Goal: Task Accomplishment & Management: Complete application form

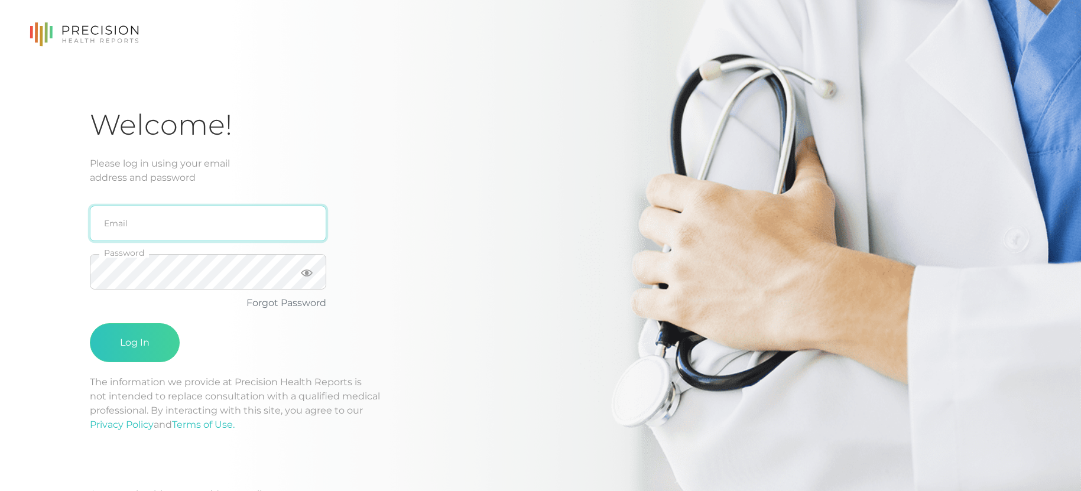
click at [153, 233] on input "email" at bounding box center [208, 223] width 236 height 35
type input "[EMAIL_ADDRESS][DOMAIN_NAME]"
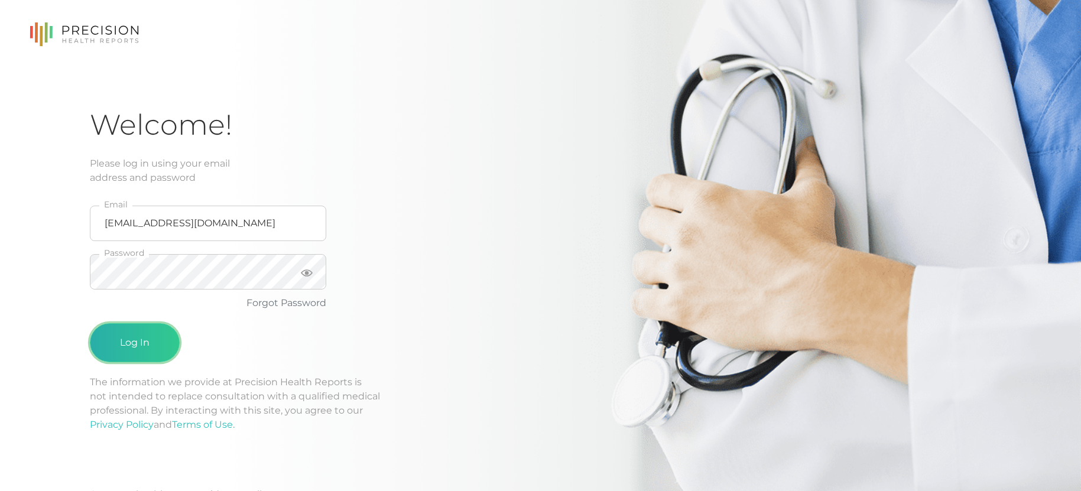
click at [141, 340] on button "Log In" at bounding box center [135, 342] width 90 height 39
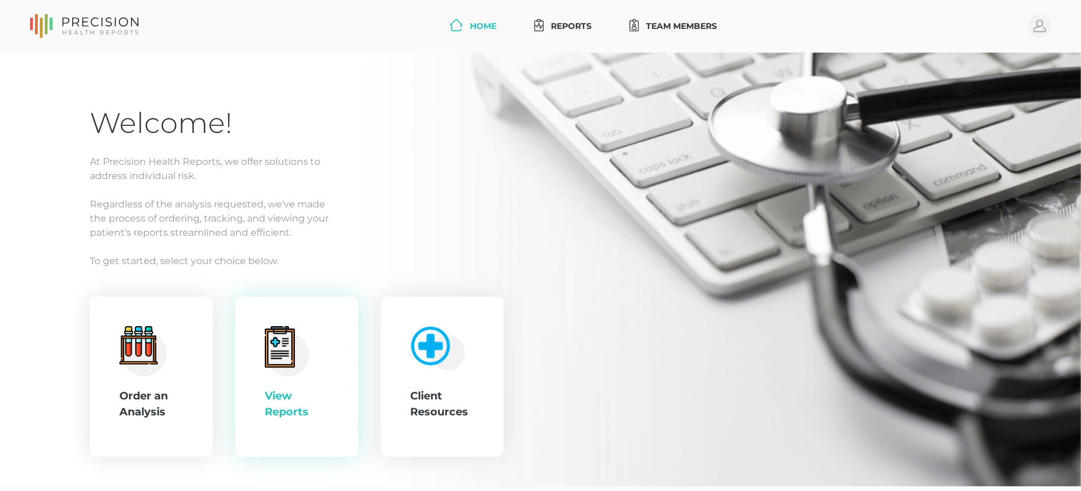
click at [342, 362] on div "View Reports" at bounding box center [296, 377] width 123 height 161
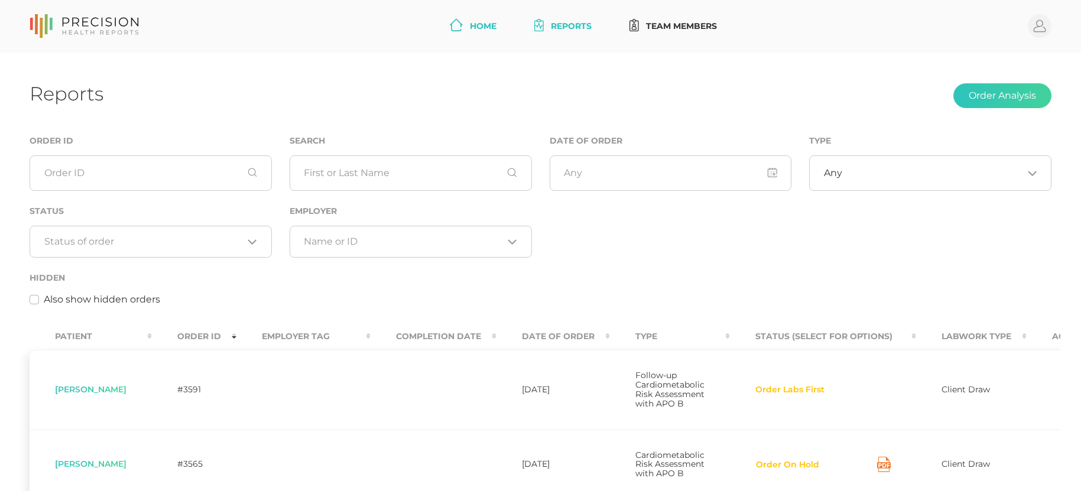
click at [470, 32] on link "Home" at bounding box center [473, 26] width 56 height 22
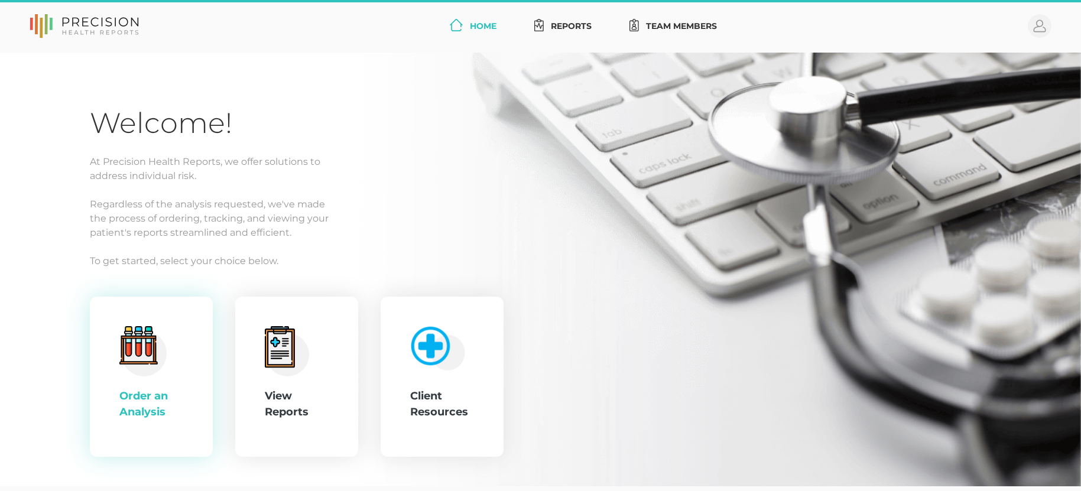
click at [124, 352] on icon at bounding box center [138, 345] width 38 height 38
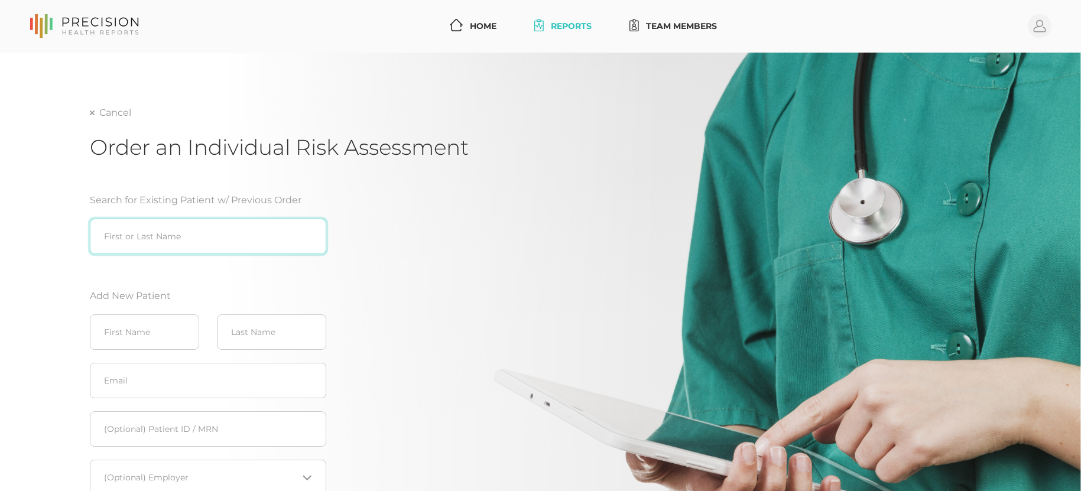
click at [154, 235] on input "search" at bounding box center [208, 236] width 236 height 35
click at [207, 259] on div "[PERSON_NAME] ([DATE])" at bounding box center [208, 261] width 236 height 14
type input "[PERSON_NAME] ([DATE])"
click at [482, 24] on link "Home" at bounding box center [473, 26] width 56 height 22
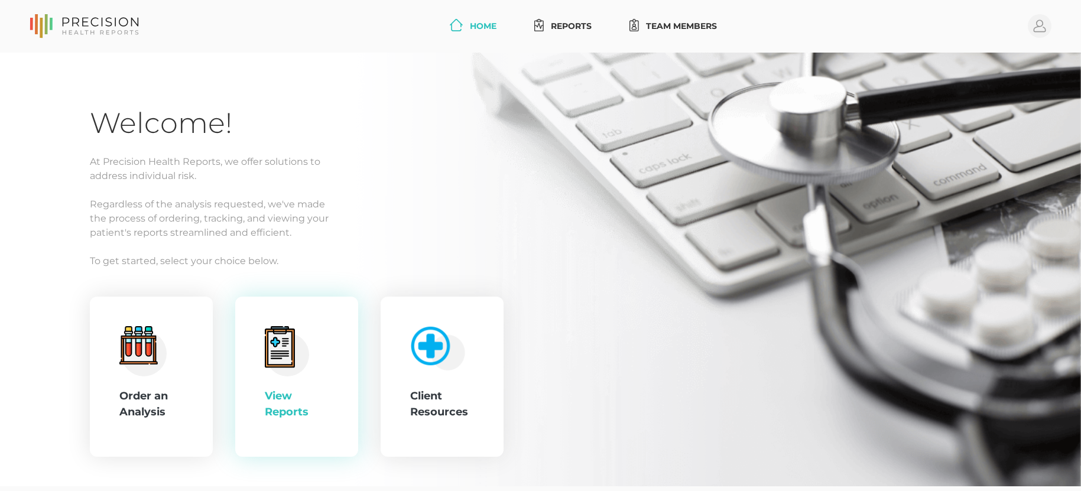
click at [281, 384] on div "View Reports" at bounding box center [297, 377] width 64 height 102
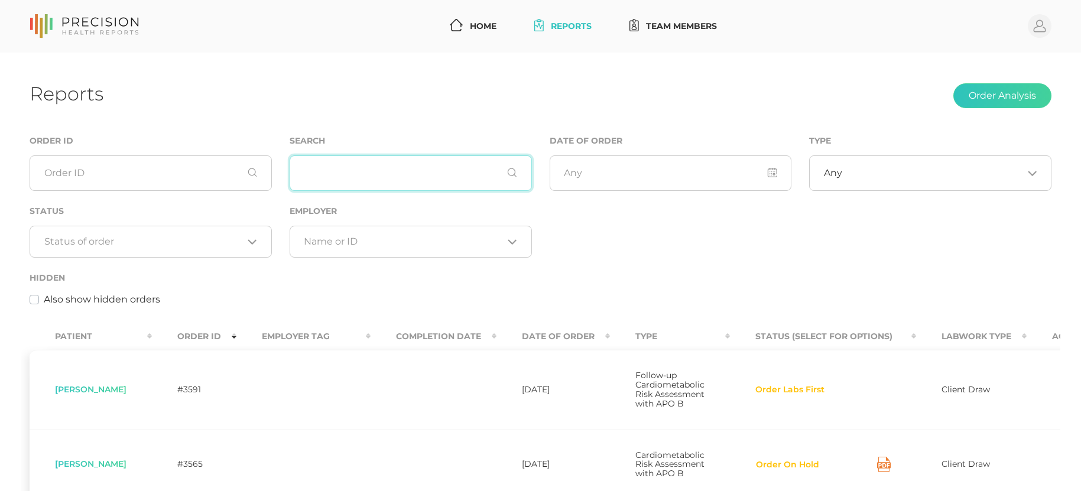
click at [353, 176] on input "text" at bounding box center [411, 172] width 242 height 35
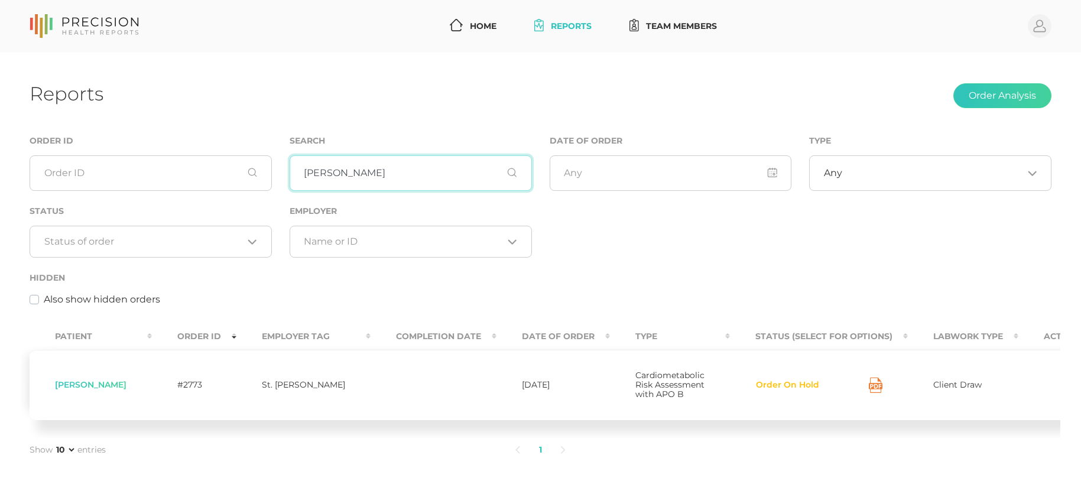
drag, startPoint x: 341, startPoint y: 180, endPoint x: 262, endPoint y: 175, distance: 79.4
click at [262, 175] on div "Order ID Search [PERSON_NAME] Date of Order Type Any Loading... Status Loading.…" at bounding box center [540, 227] width 1039 height 186
drag, startPoint x: 374, startPoint y: 170, endPoint x: 340, endPoint y: 163, distance: 35.1
click at [244, 154] on div "Order ID Search zilg Date of Order Type Any Loading... Status Loading... Employ…" at bounding box center [540, 227] width 1039 height 186
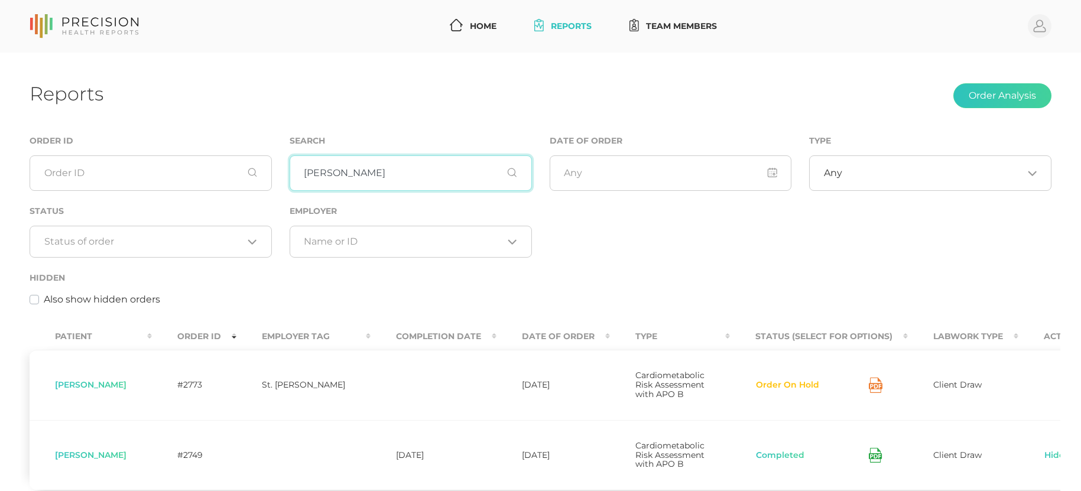
drag, startPoint x: 368, startPoint y: 167, endPoint x: 234, endPoint y: 157, distance: 133.9
click at [234, 157] on div "Order ID Search [PERSON_NAME] Date of Order Type Any Loading... Status Loading.…" at bounding box center [540, 227] width 1039 height 186
click at [199, 437] on td "#2696" at bounding box center [194, 455] width 85 height 70
click at [355, 174] on input "regin" at bounding box center [411, 172] width 242 height 35
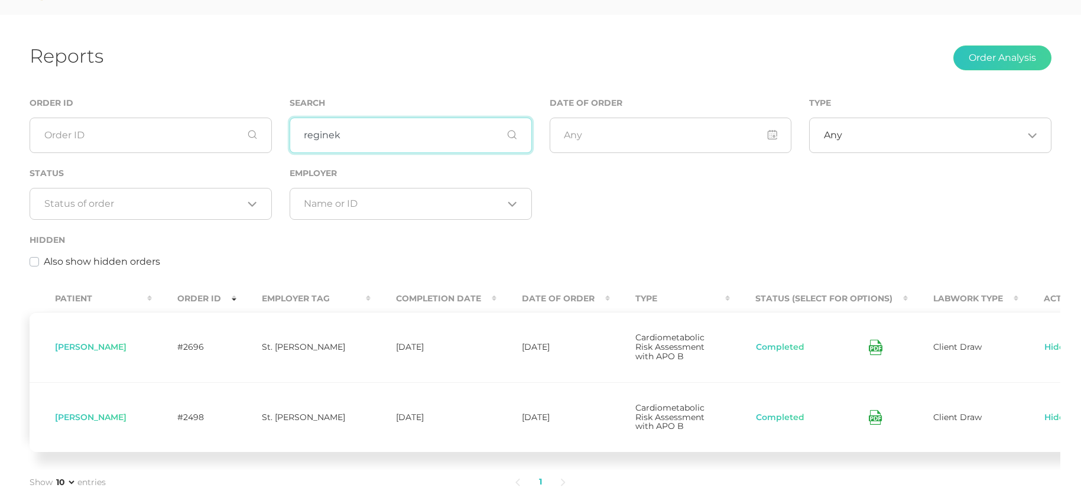
scroll to position [59, 0]
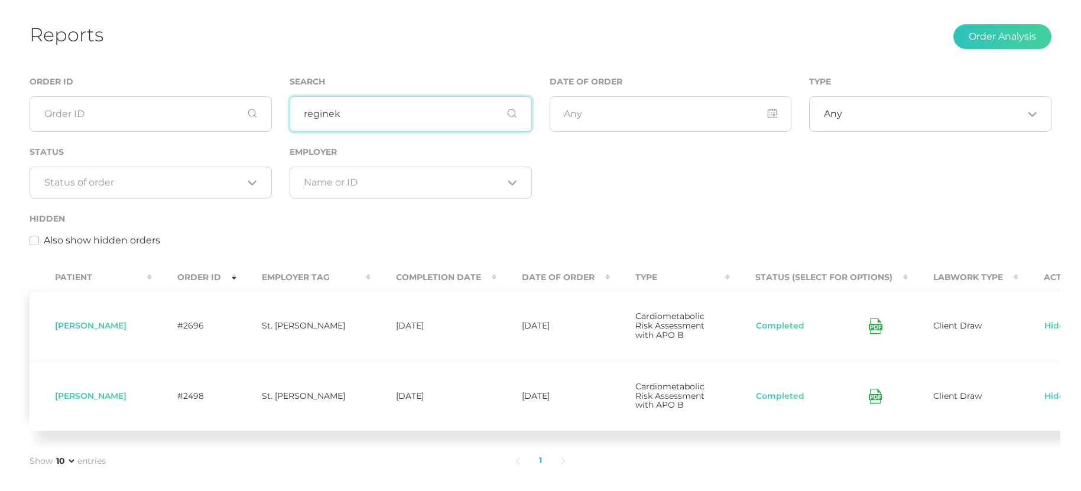
drag, startPoint x: 353, startPoint y: 115, endPoint x: 265, endPoint y: 112, distance: 87.5
click at [265, 112] on div "Order ID Search reginek Date of Order Type Any Loading... Status Loading... Emp…" at bounding box center [540, 167] width 1039 height 186
drag, startPoint x: 365, startPoint y: 111, endPoint x: 291, endPoint y: 118, distance: 74.3
click at [291, 118] on input "[PERSON_NAME]" at bounding box center [411, 113] width 242 height 35
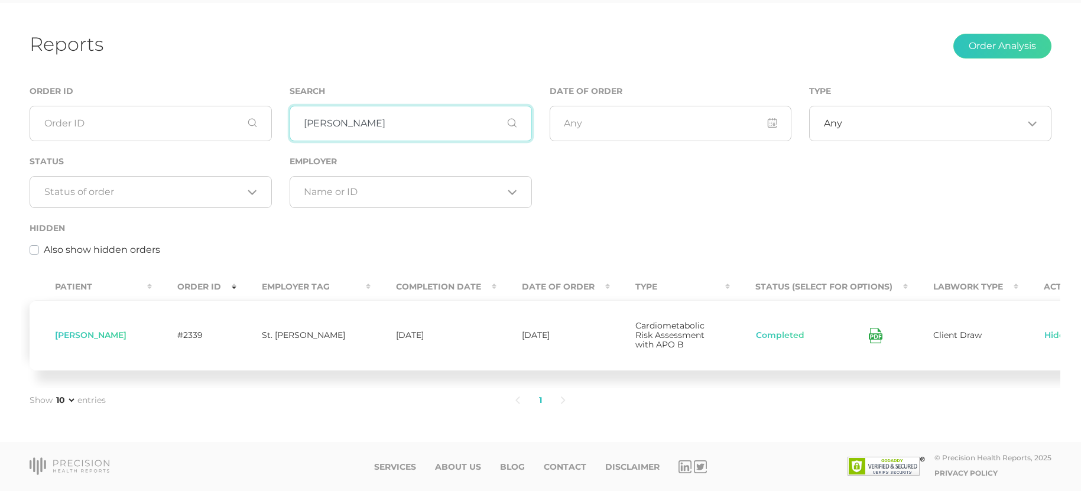
drag, startPoint x: 360, startPoint y: 110, endPoint x: 283, endPoint y: 115, distance: 77.6
click at [283, 115] on div "Search [PERSON_NAME]" at bounding box center [411, 119] width 260 height 70
type input "[PERSON_NAME]"
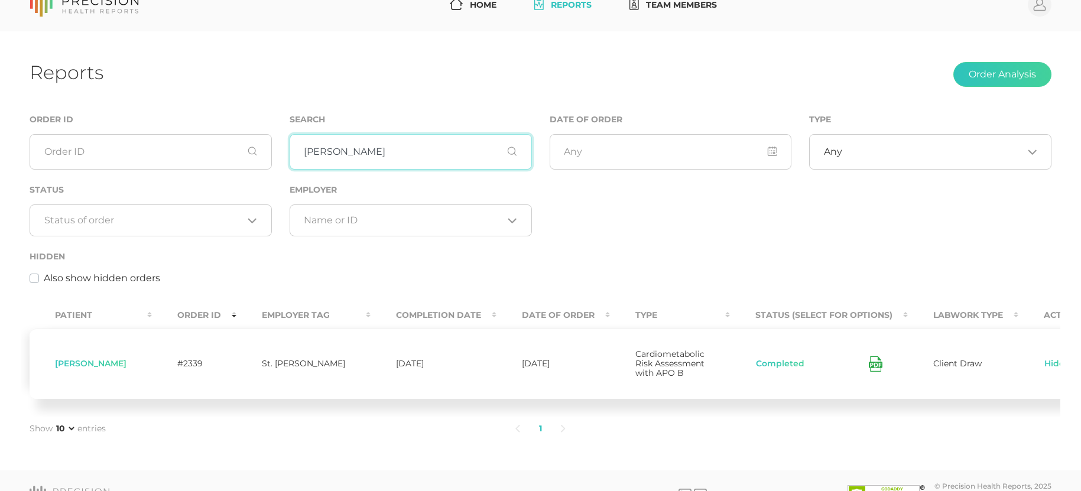
scroll to position [0, 0]
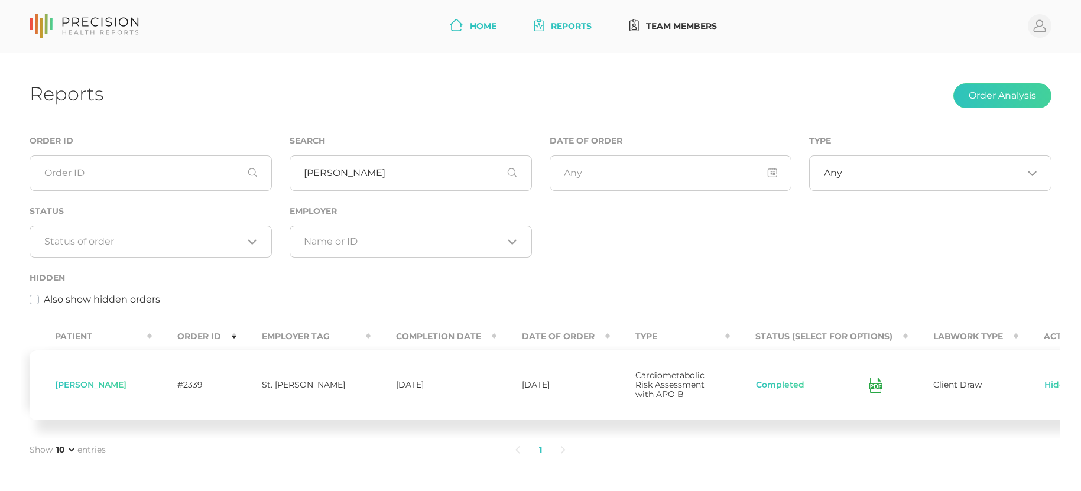
click at [456, 26] on icon at bounding box center [456, 25] width 13 height 12
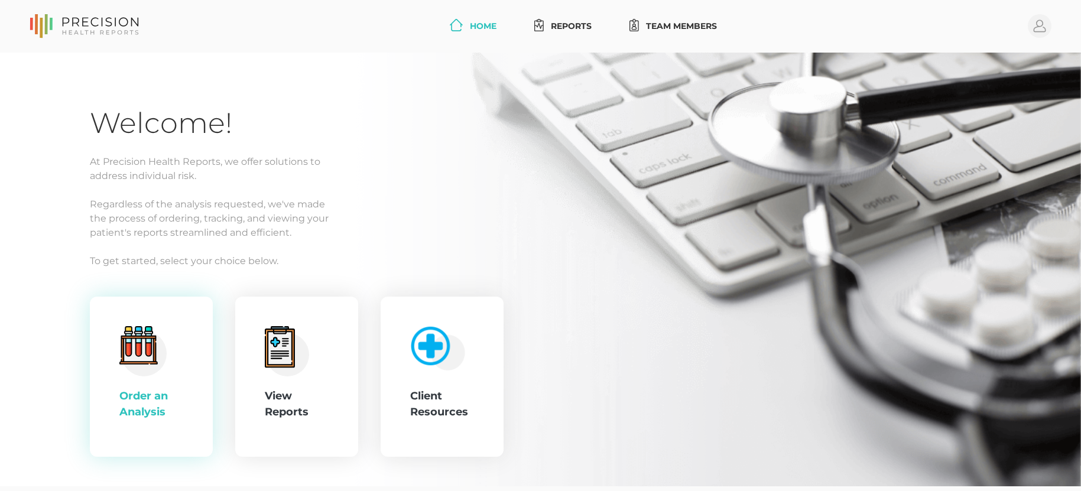
click at [148, 363] on icon at bounding box center [138, 345] width 38 height 38
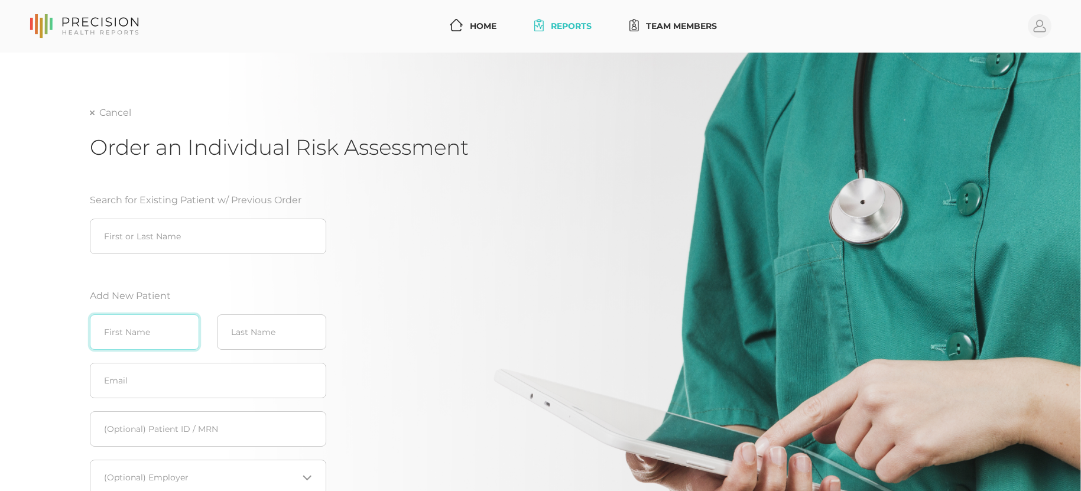
click at [144, 326] on input "text" at bounding box center [144, 331] width 109 height 35
type input "[PERSON_NAME]"
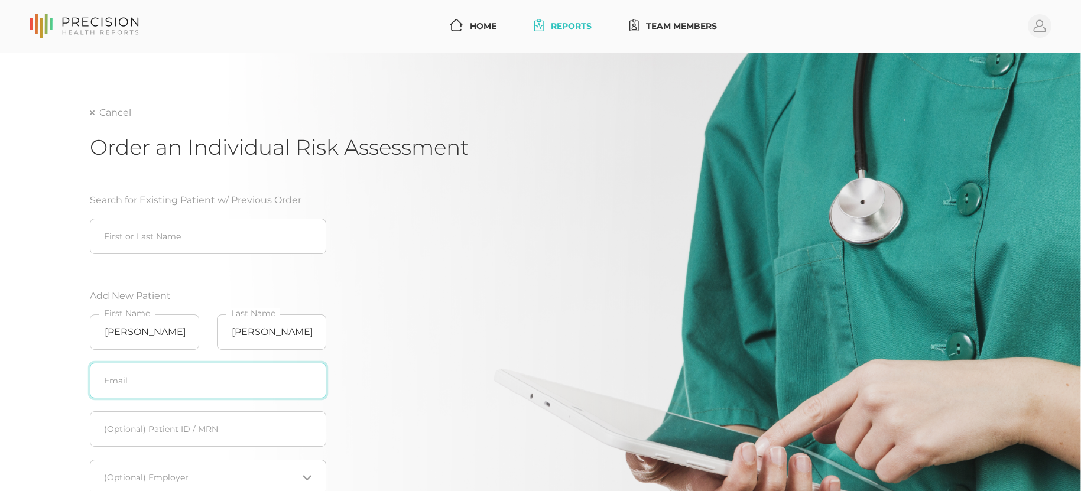
click at [106, 372] on input "text" at bounding box center [208, 380] width 236 height 35
paste input "[EMAIL_ADDRESS][DOMAIN_NAME]"
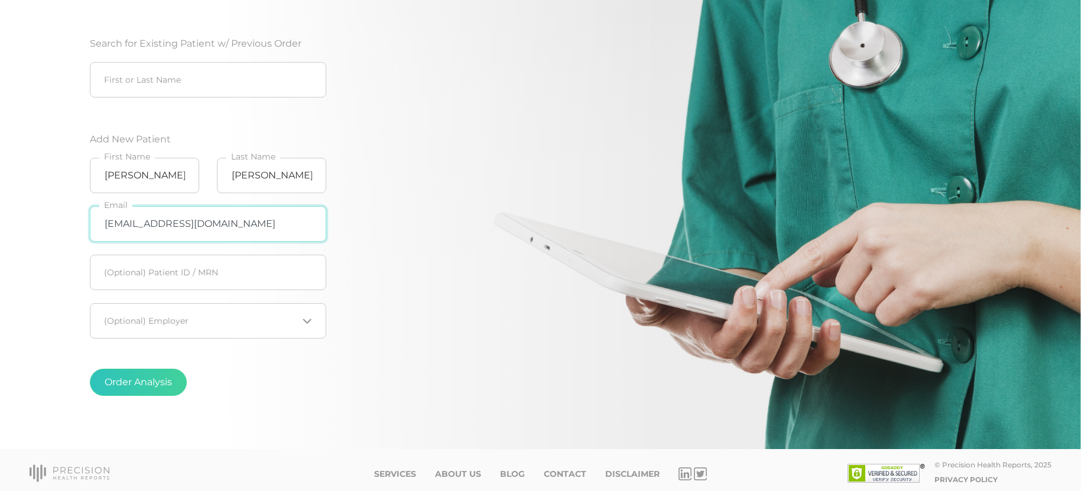
scroll to position [163, 0]
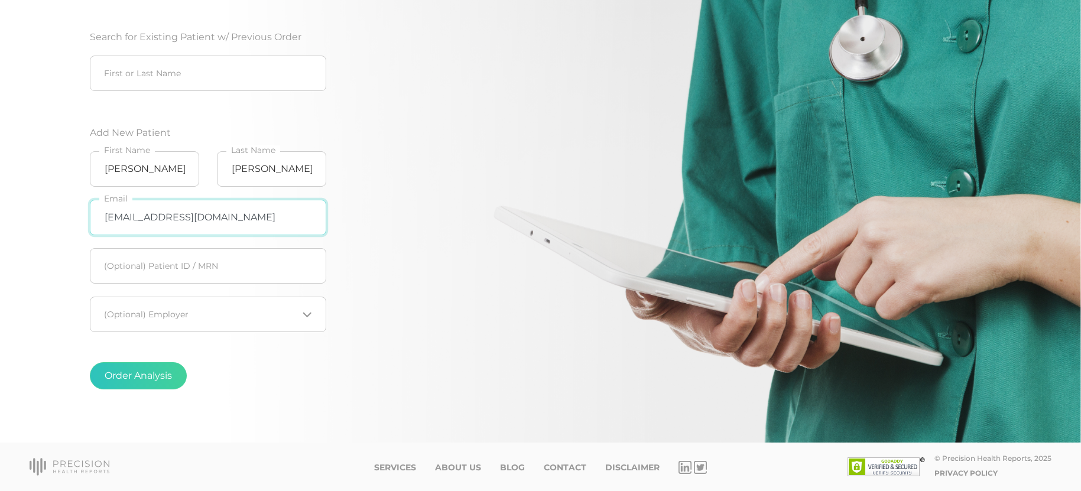
type input "[EMAIL_ADDRESS][DOMAIN_NAME]"
click at [187, 300] on div "Loading..." at bounding box center [208, 314] width 236 height 35
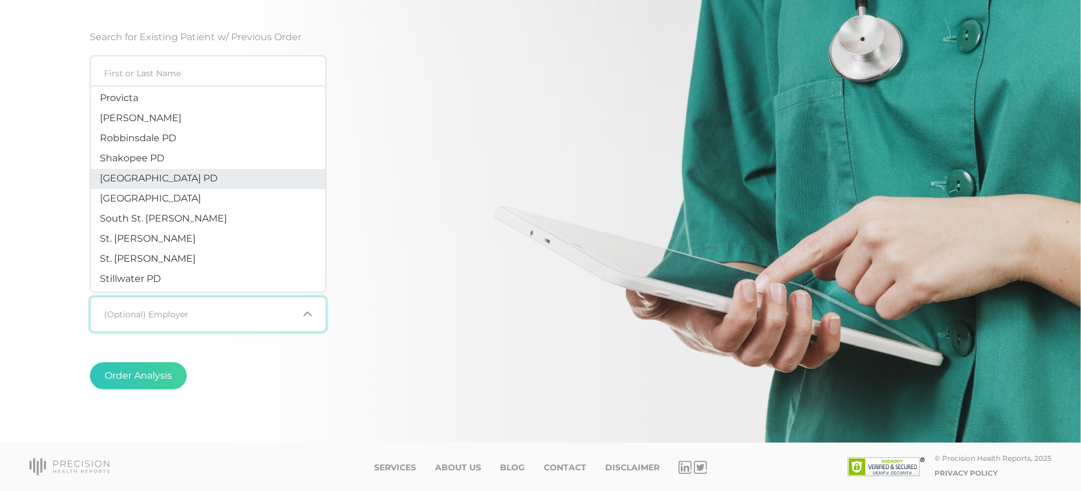
scroll to position [327, 0]
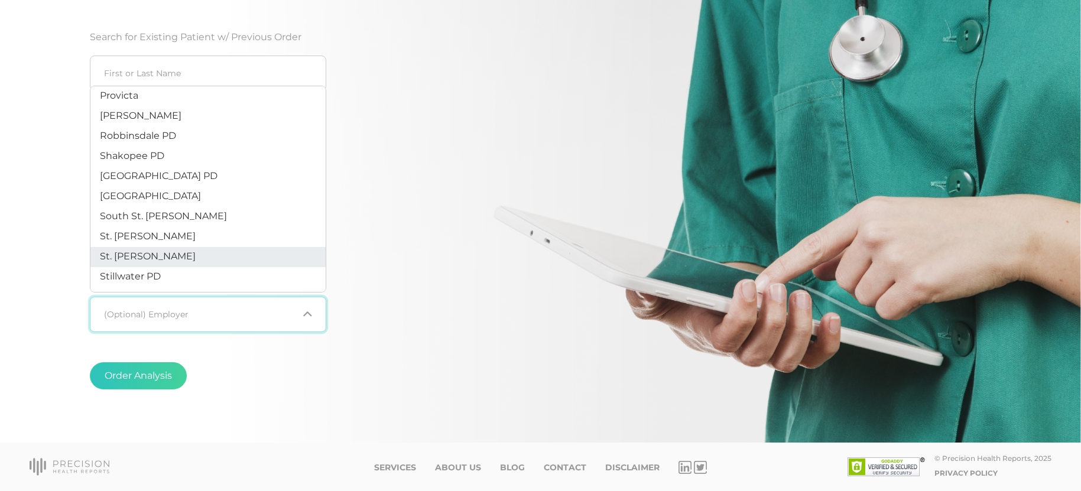
click at [184, 264] on li "St. [PERSON_NAME]" at bounding box center [207, 257] width 235 height 20
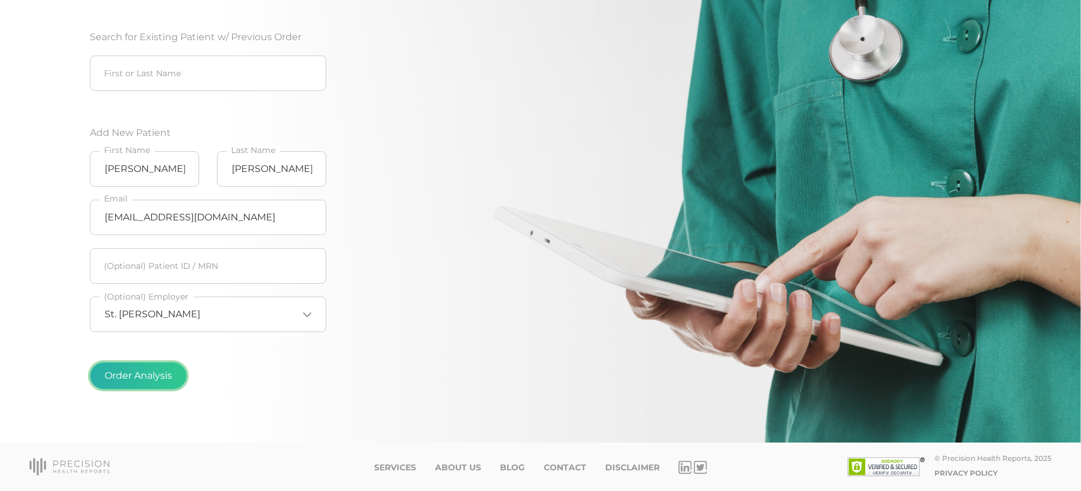
click at [141, 380] on button "Order Analysis" at bounding box center [138, 375] width 97 height 27
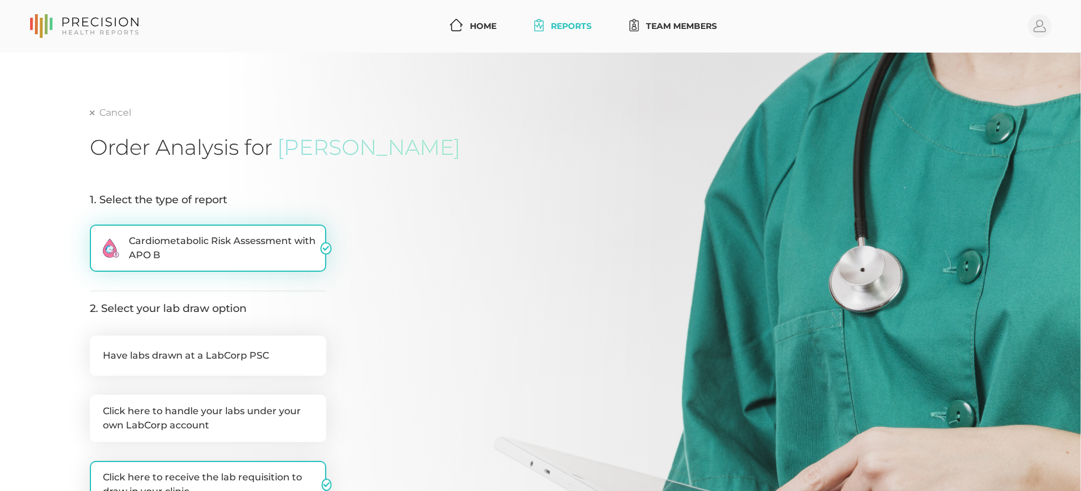
click at [184, 238] on span "Cardiometabolic Risk Assessment with APO B" at bounding box center [224, 248] width 191 height 28
click at [99, 236] on input ".cls-2{fill:#fa759e}.cls-4{fill:#ffd7e5}.cls-8{fill:#3a2c60} Cardiometabolic Ri…" at bounding box center [94, 231] width 9 height 12
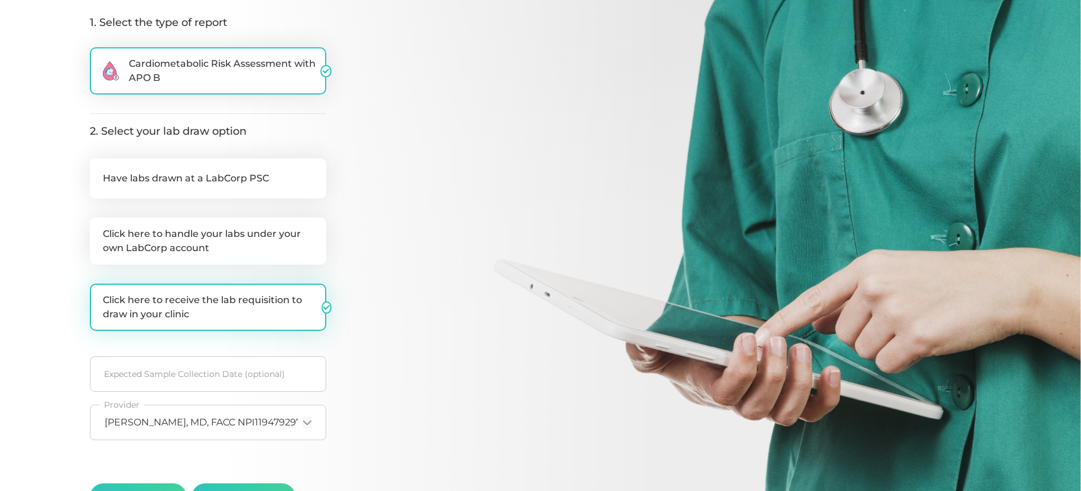
click at [200, 307] on label "Click here to receive the lab requisition to draw in your clinic" at bounding box center [208, 307] width 236 height 47
click at [99, 295] on input "Click here to receive the lab requisition to draw in your clinic" at bounding box center [94, 290] width 9 height 12
checkbox input "false"
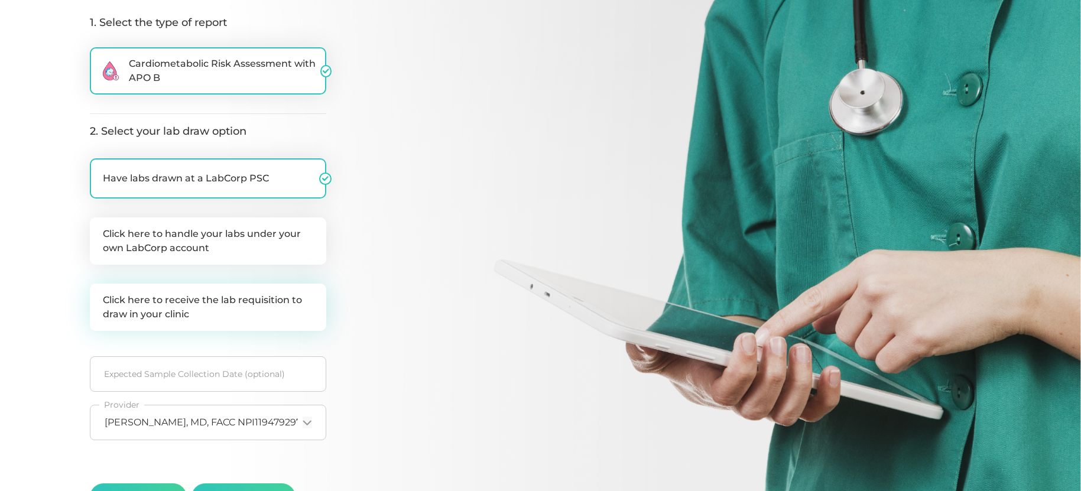
checkbox input "true"
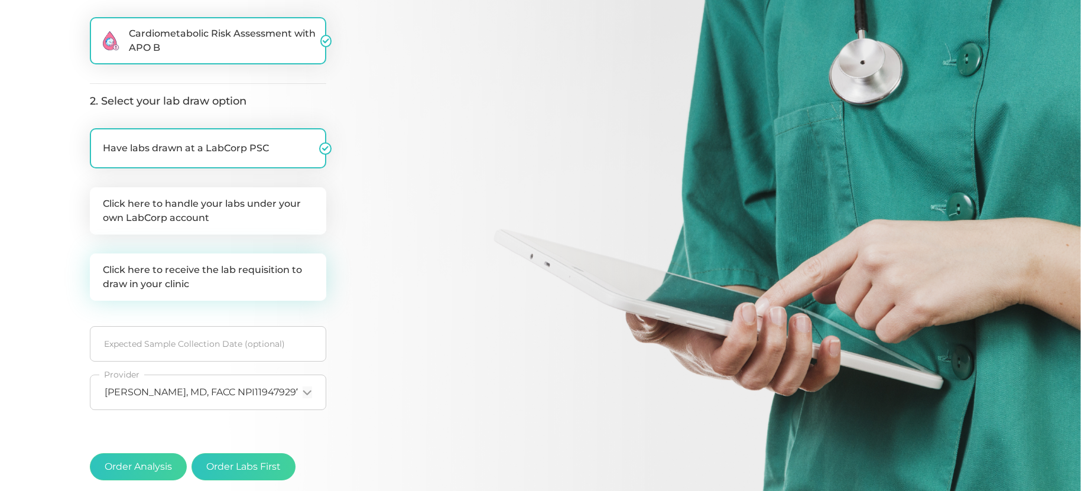
scroll to position [236, 0]
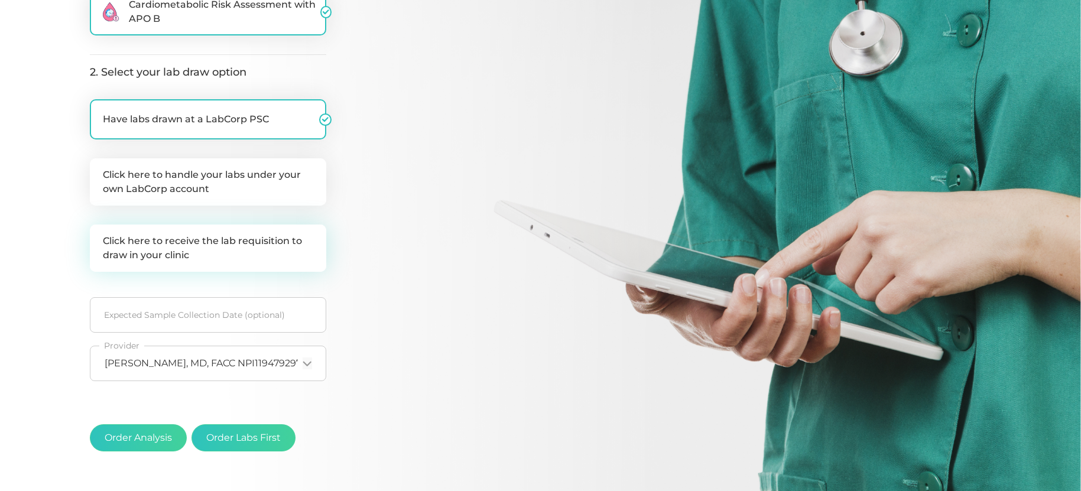
click at [264, 246] on label "Click here to receive the lab requisition to draw in your clinic" at bounding box center [208, 248] width 236 height 47
click at [99, 236] on input "Click here to receive the lab requisition to draw in your clinic" at bounding box center [94, 231] width 9 height 12
checkbox input "true"
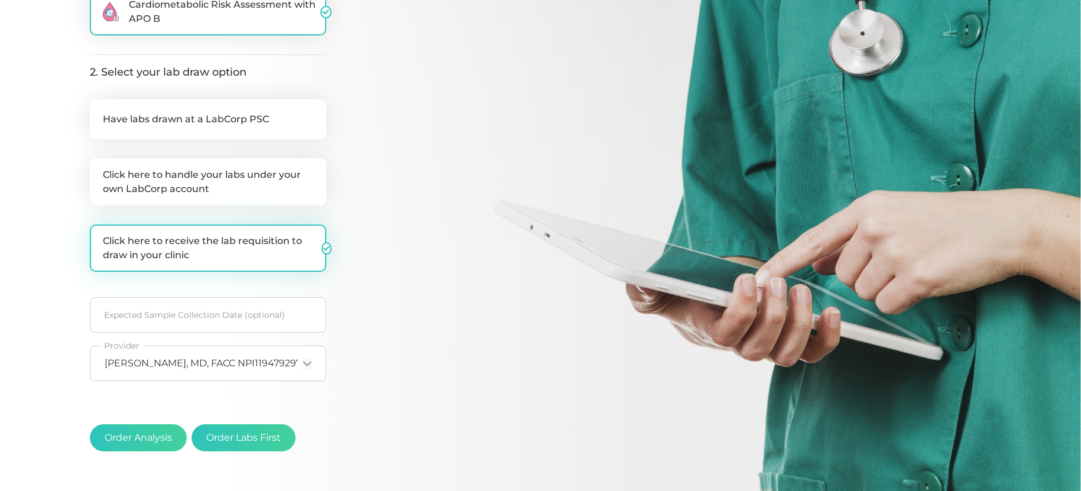
checkbox input "false"
click at [271, 434] on button "Order Labs First" at bounding box center [243, 437] width 104 height 27
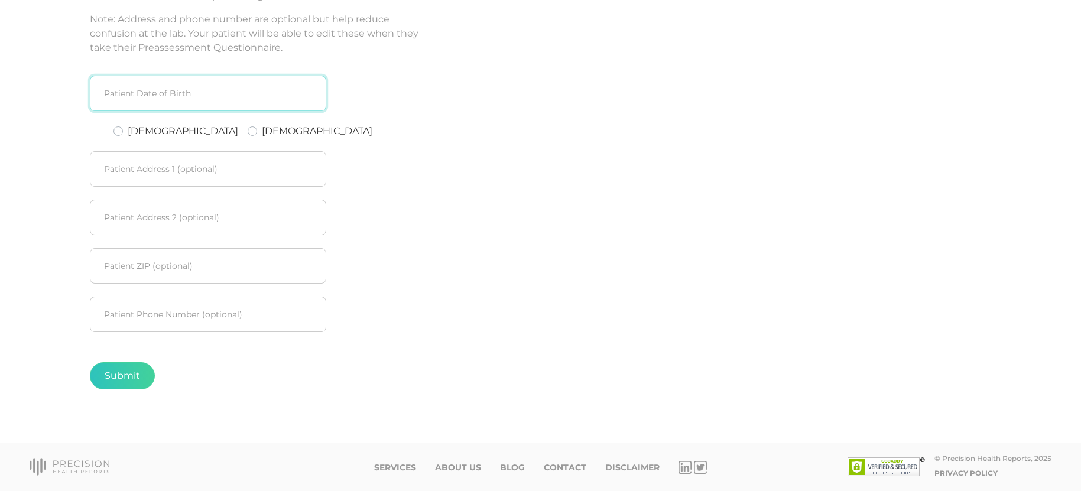
click at [147, 91] on input at bounding box center [208, 93] width 236 height 35
type input "[DATE]"
click at [163, 168] on input "text" at bounding box center [208, 168] width 236 height 35
click at [129, 383] on button "Submit" at bounding box center [122, 375] width 65 height 27
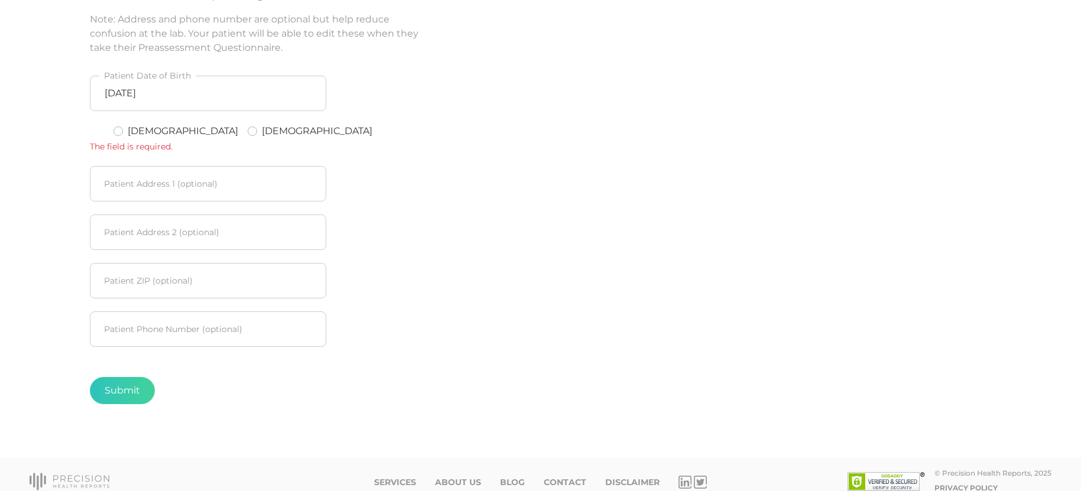
click at [144, 136] on label "[DEMOGRAPHIC_DATA]" at bounding box center [183, 131] width 111 height 14
click at [123, 136] on input "[DEMOGRAPHIC_DATA]" at bounding box center [117, 130] width 9 height 12
radio input "true"
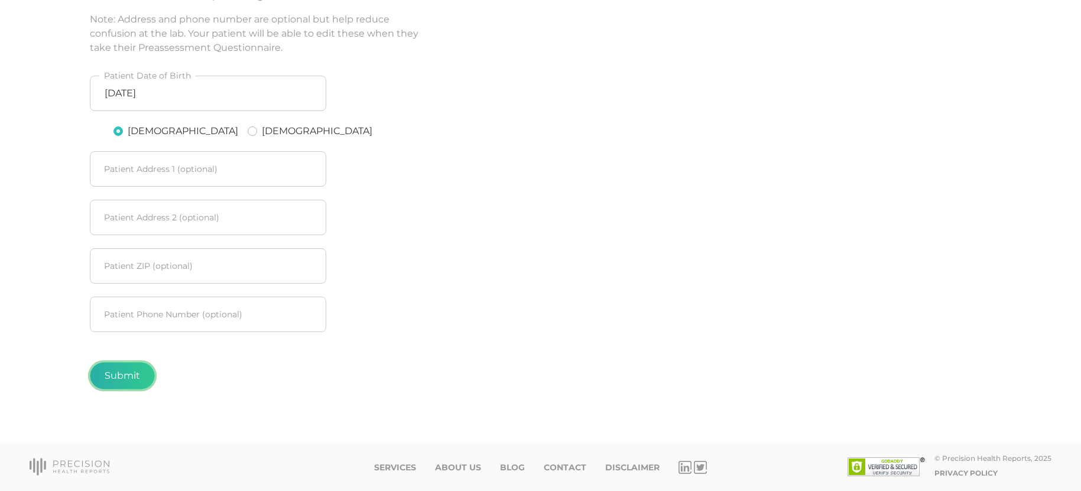
click at [125, 373] on button "Submit" at bounding box center [122, 375] width 65 height 27
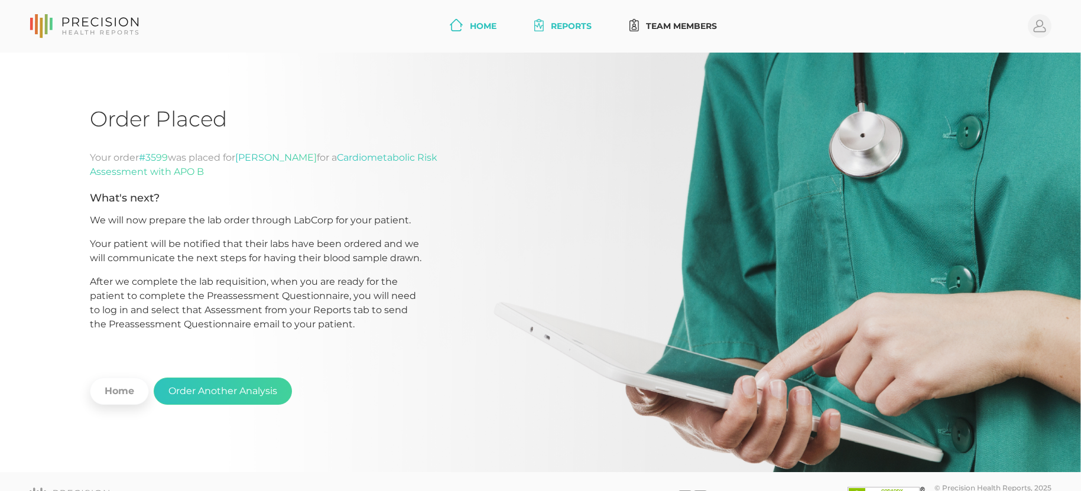
click at [469, 26] on link "Home" at bounding box center [473, 26] width 56 height 22
